Goal: Contribute content

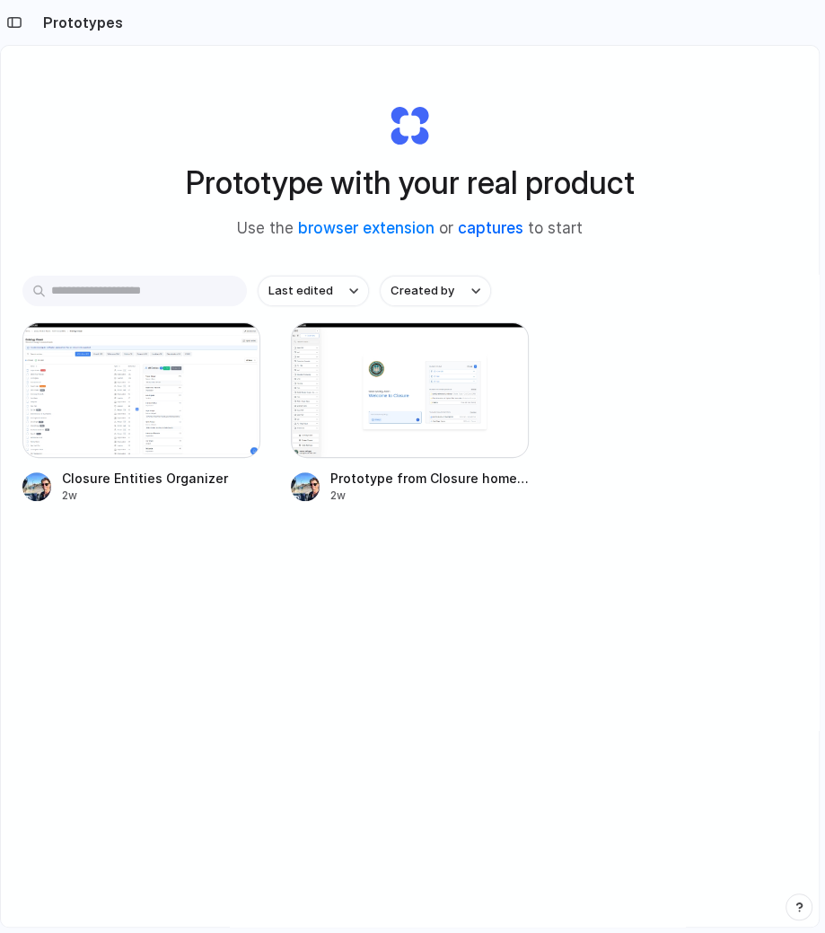
click at [495, 228] on link "captures" at bounding box center [491, 228] width 66 height 18
click at [349, 222] on link "browser extension" at bounding box center [366, 228] width 136 height 18
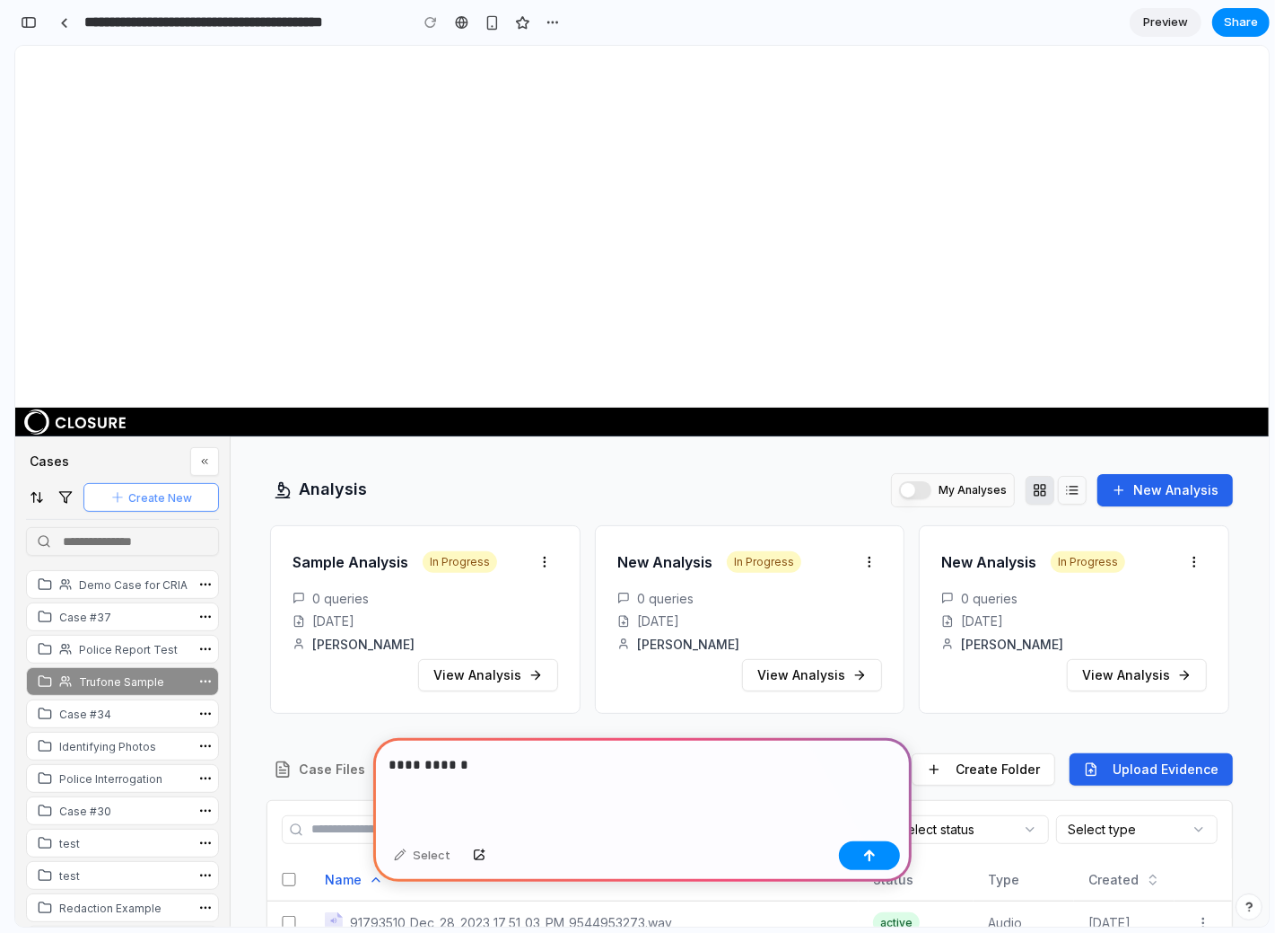
scroll to position [212, 0]
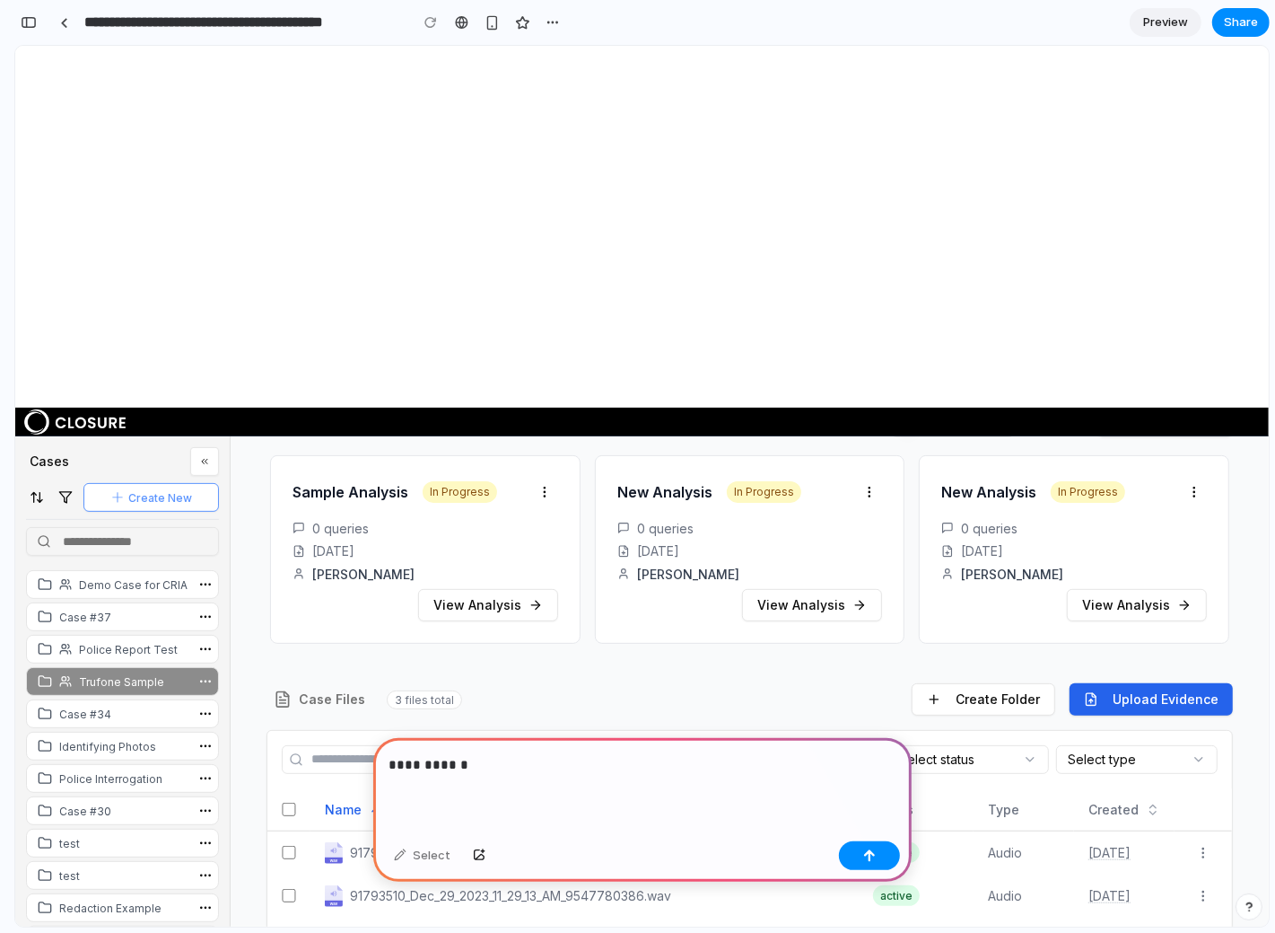
click at [429, 863] on div "Select" at bounding box center [422, 855] width 75 height 29
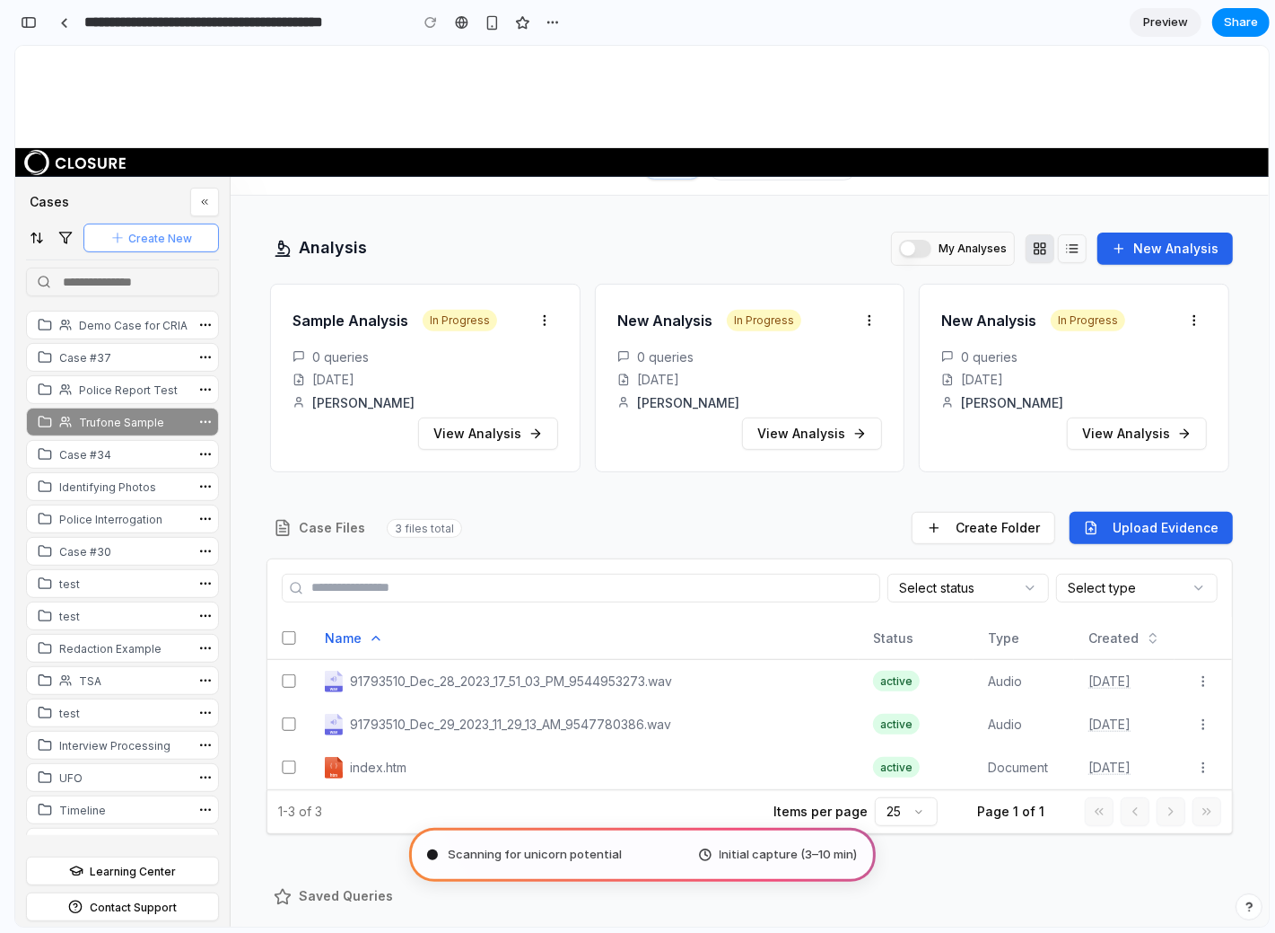
scroll to position [499, 0]
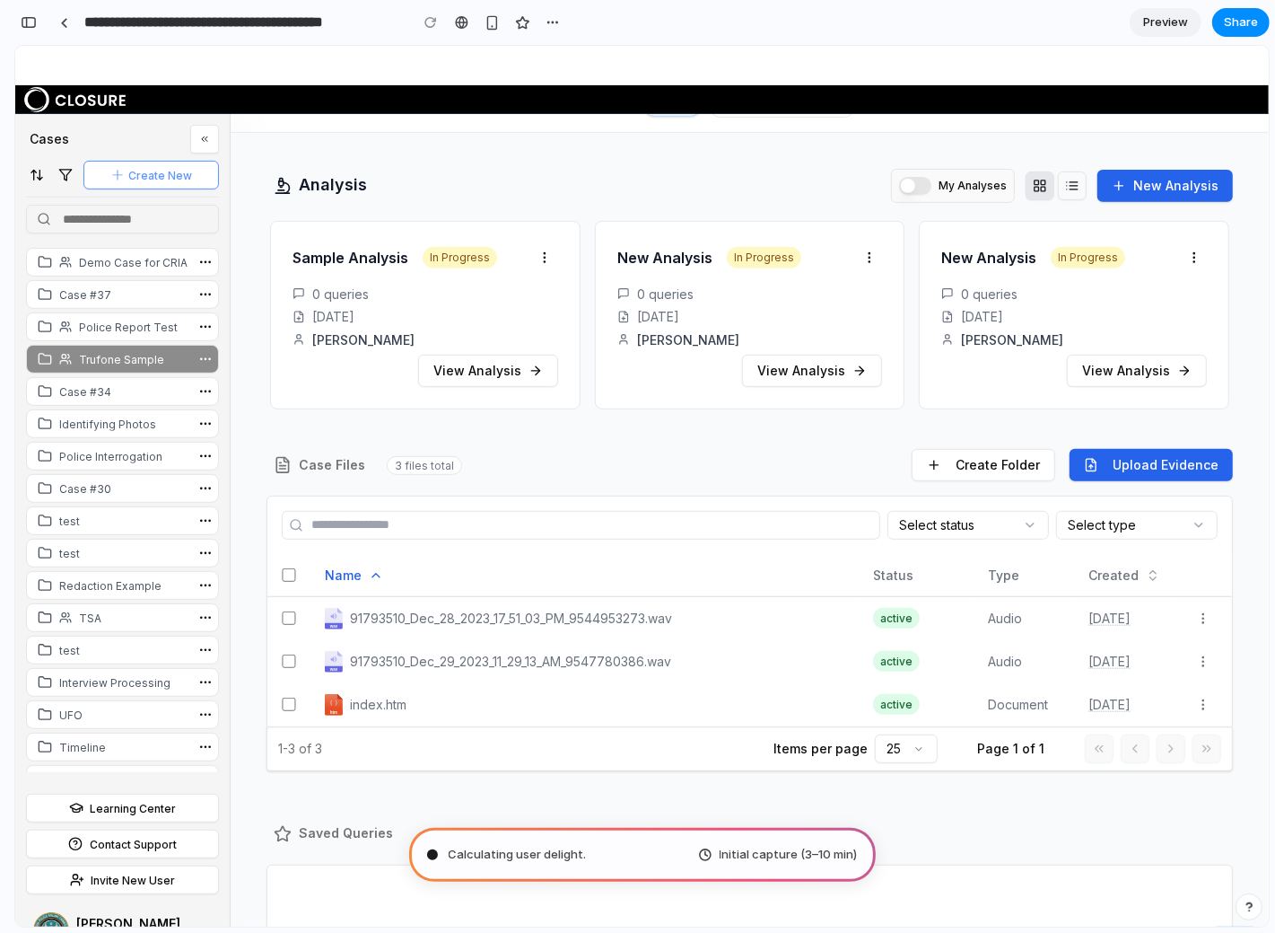
type input "**********"
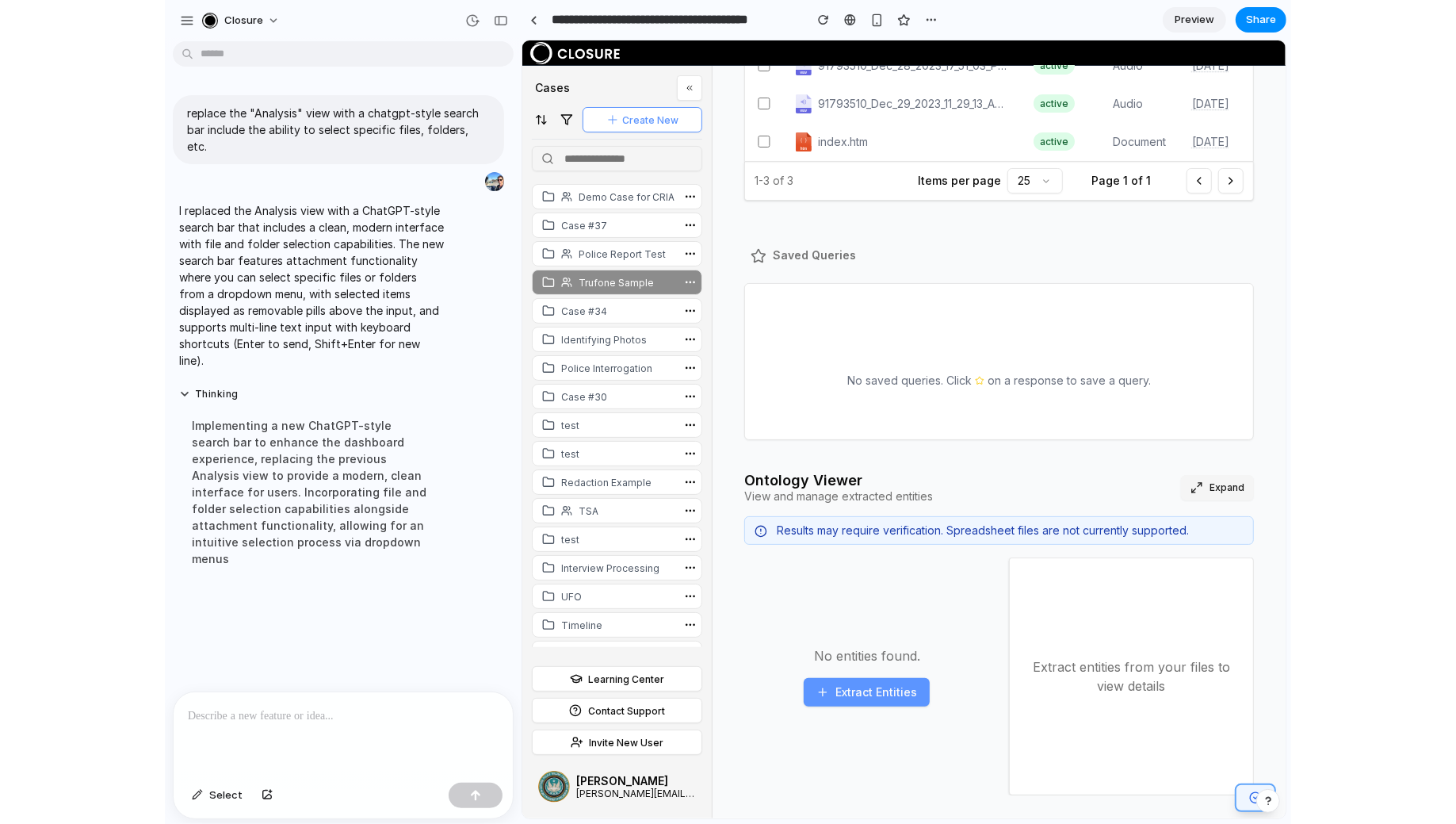
scroll to position [0, 0]
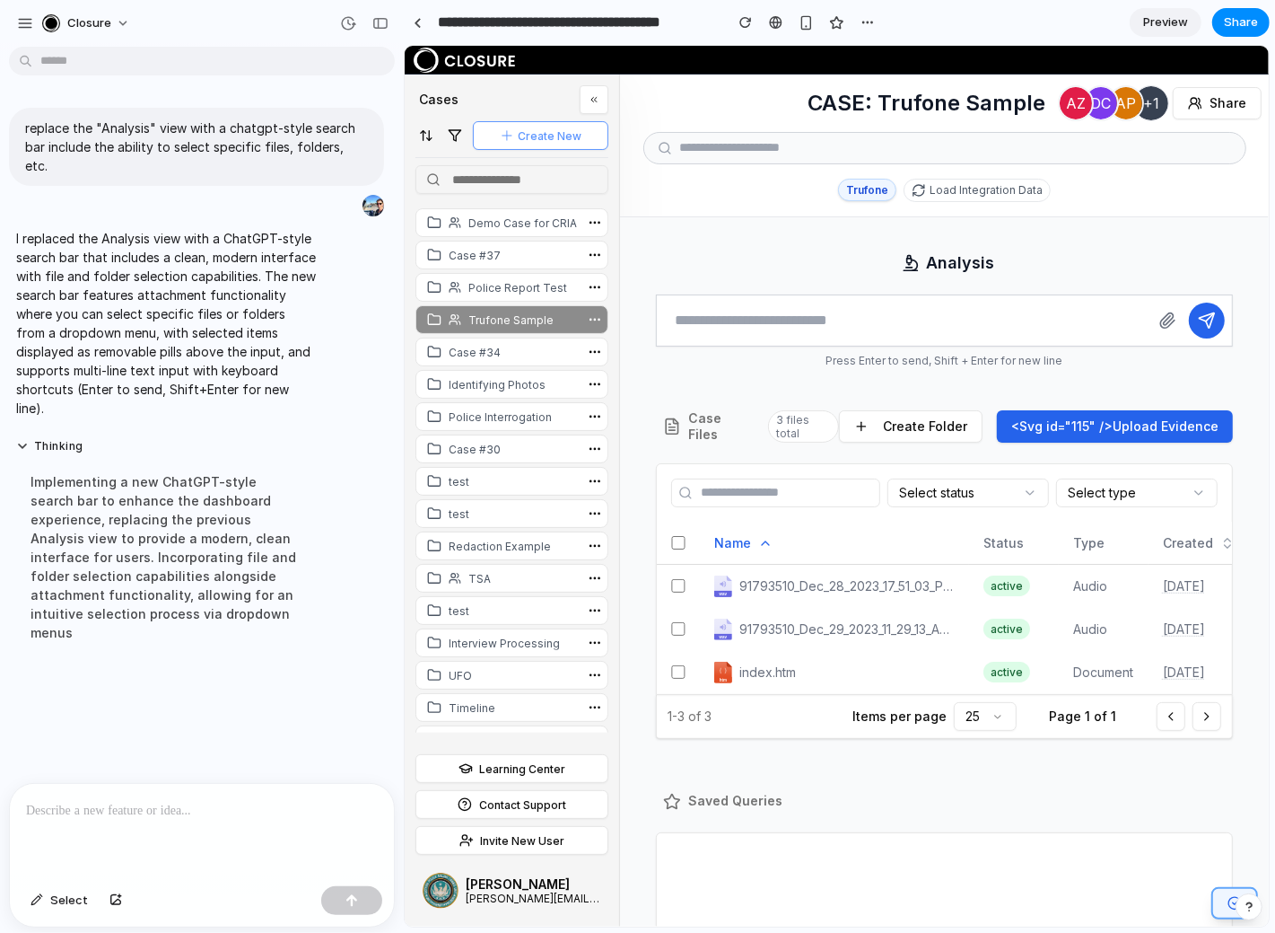
click at [819, 329] on textarea at bounding box center [902, 319] width 493 height 50
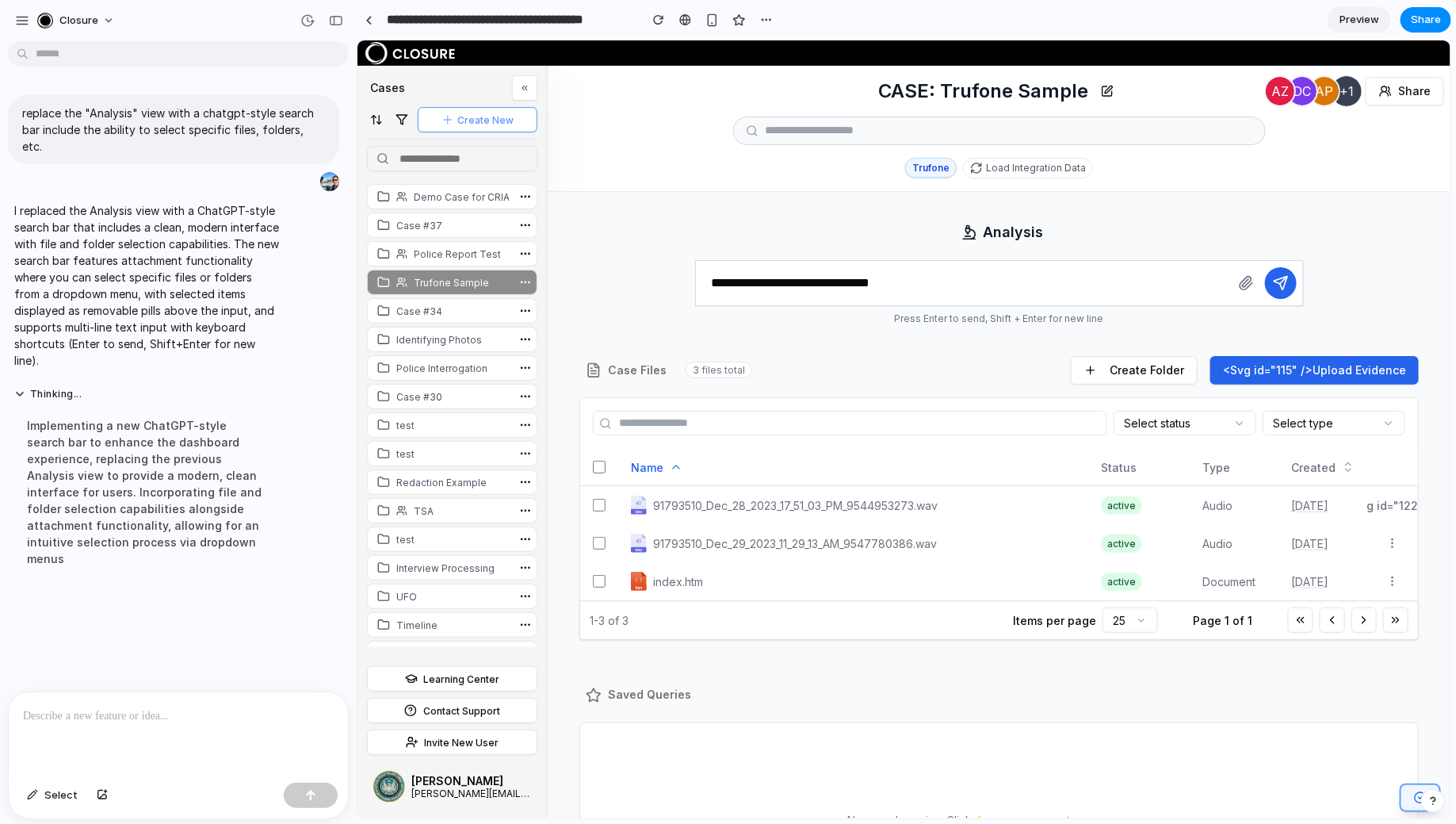
type textarea "**********"
click at [884, 298] on div at bounding box center [1265, 285] width 73 height 38
click at [884, 281] on icon "submit" at bounding box center [1280, 283] width 16 height 16
click at [884, 294] on button "button" at bounding box center [1245, 283] width 32 height 32
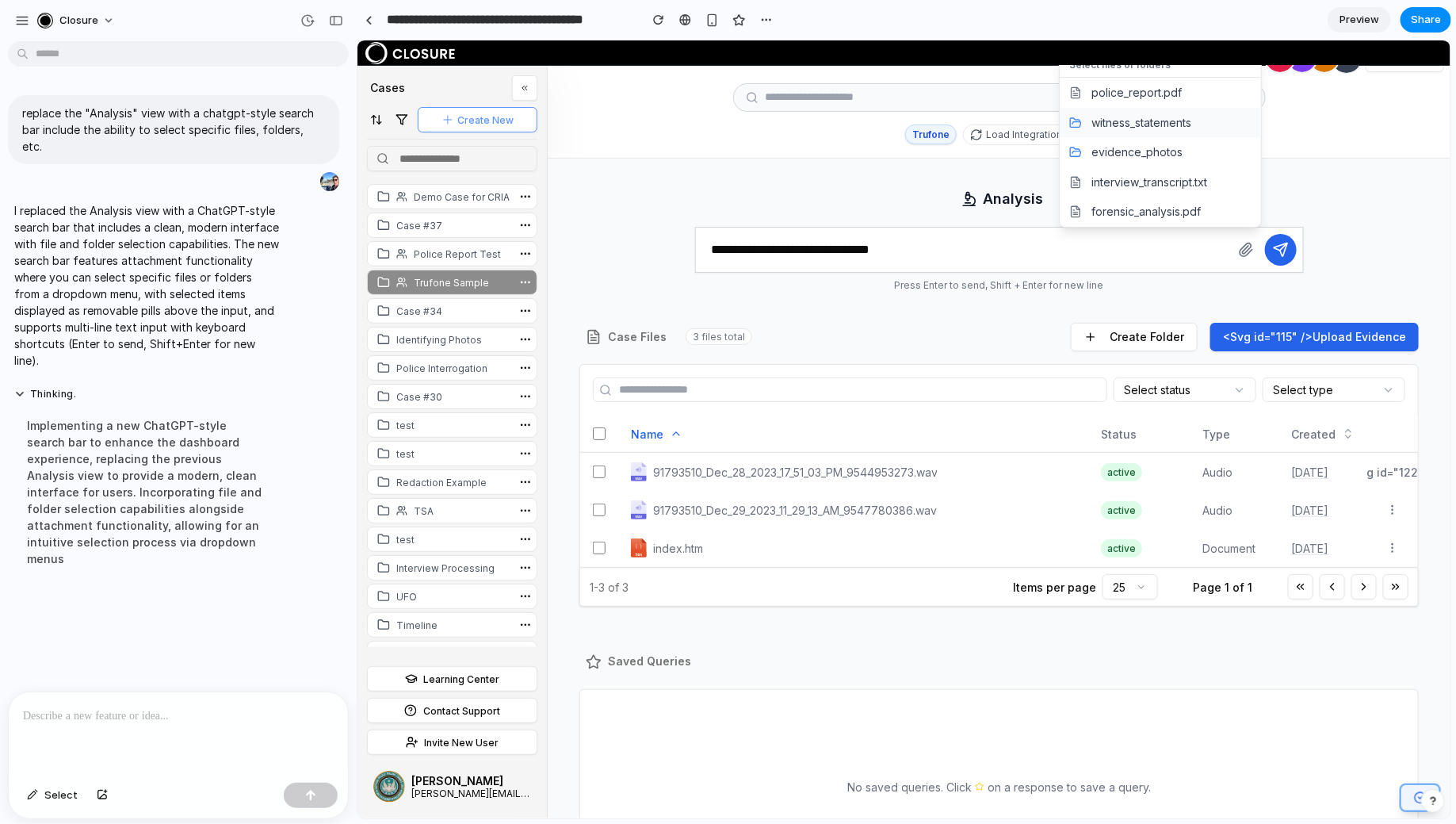
scroll to position [32, 0]
click at [800, 163] on div at bounding box center [903, 428] width 1093 height 778
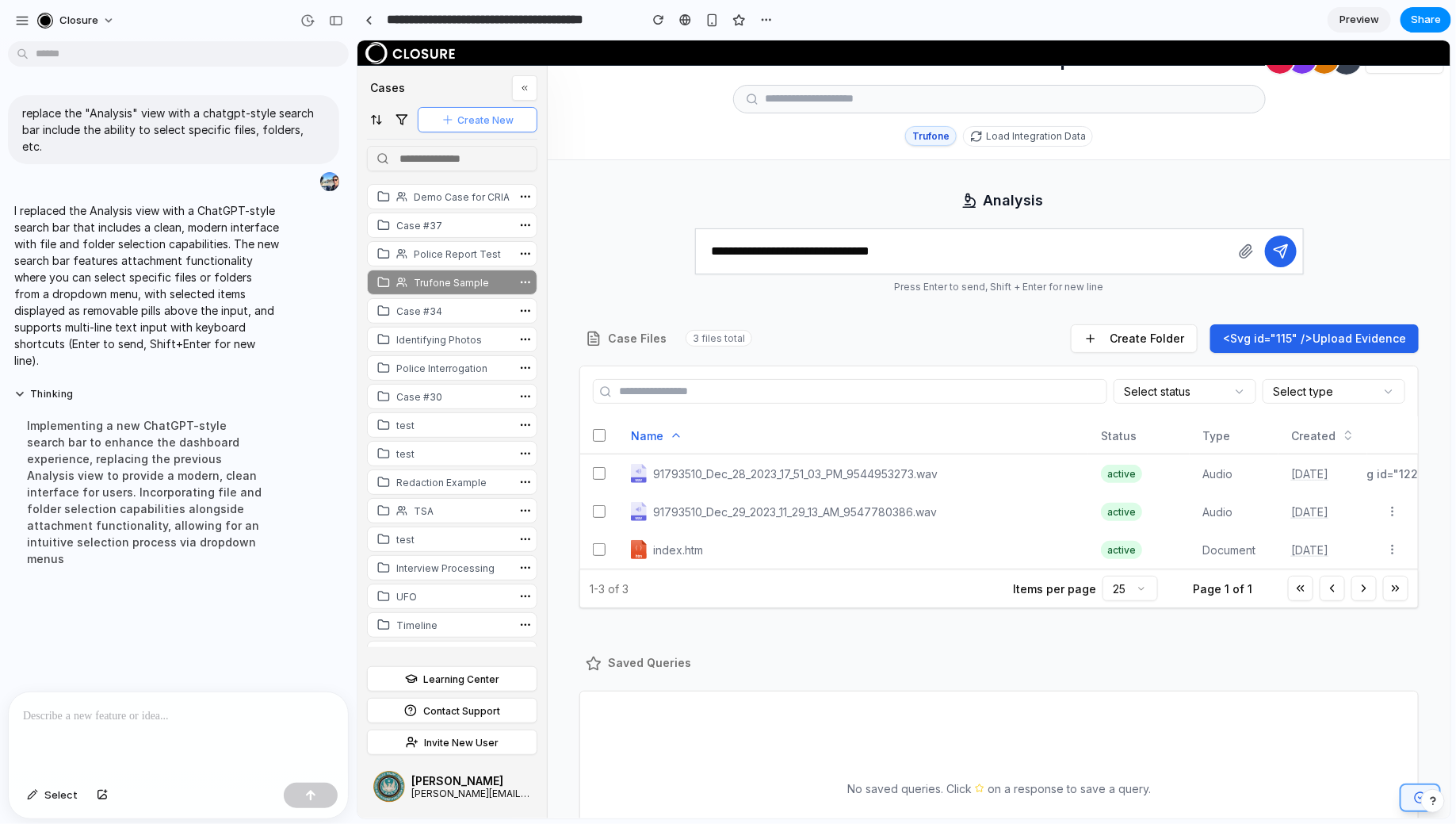
scroll to position [0, 0]
